Goal: Task Accomplishment & Management: Manage account settings

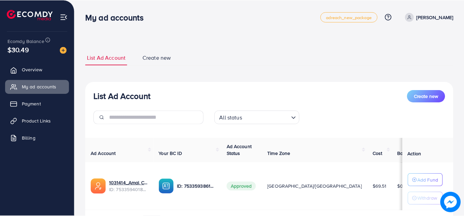
scroll to position [44, 0]
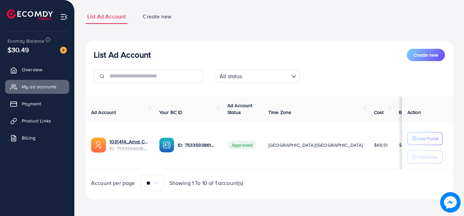
scroll to position [44, 0]
